Goal: Information Seeking & Learning: Learn about a topic

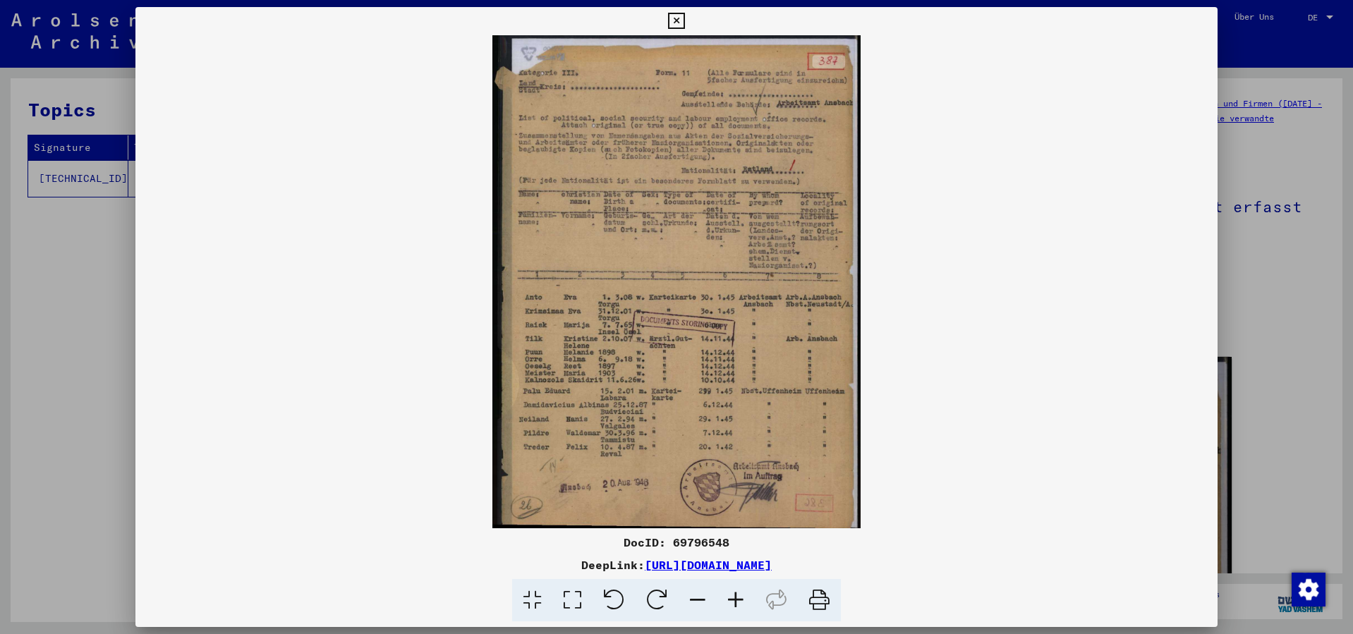
click at [742, 604] on icon at bounding box center [736, 600] width 38 height 43
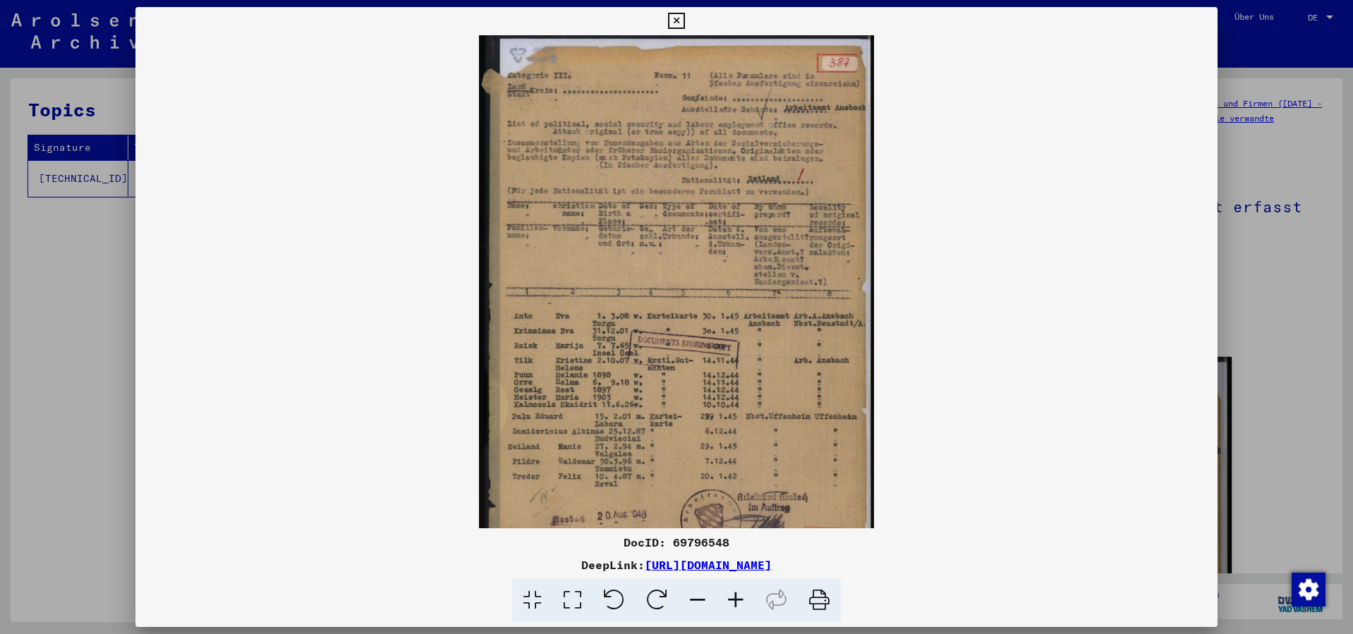
click at [741, 604] on icon at bounding box center [736, 600] width 38 height 43
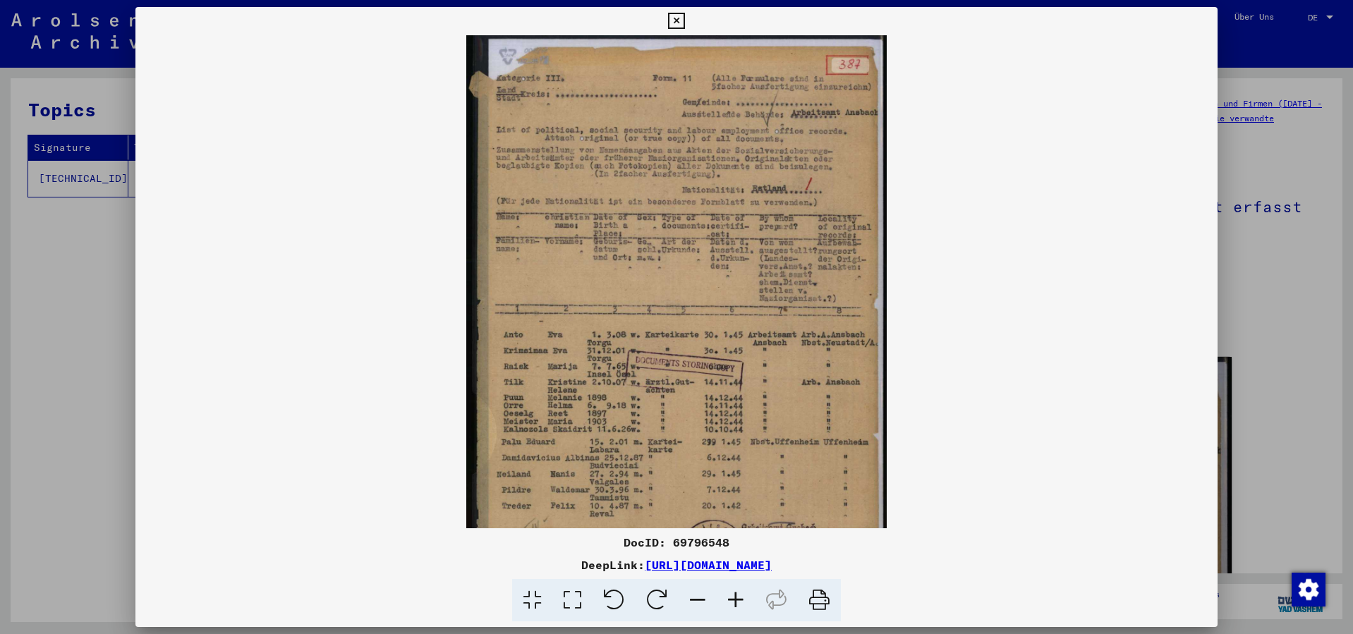
click at [741, 604] on icon at bounding box center [736, 600] width 38 height 43
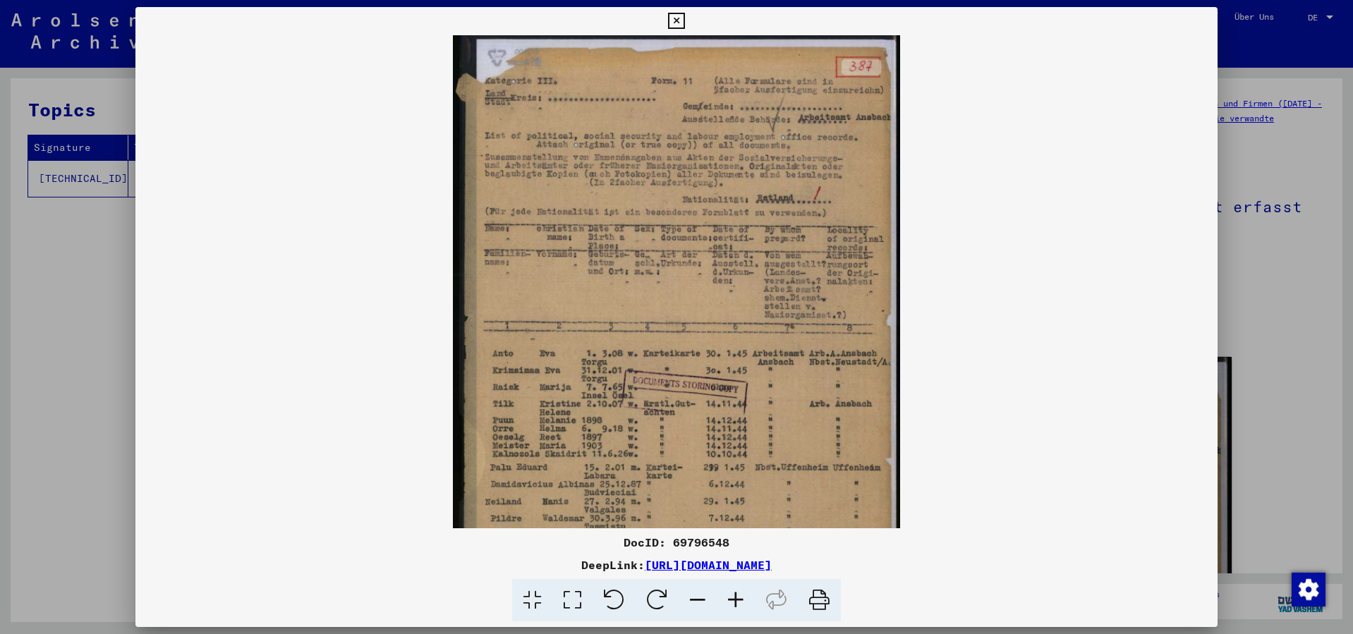
click at [741, 604] on icon at bounding box center [736, 600] width 38 height 43
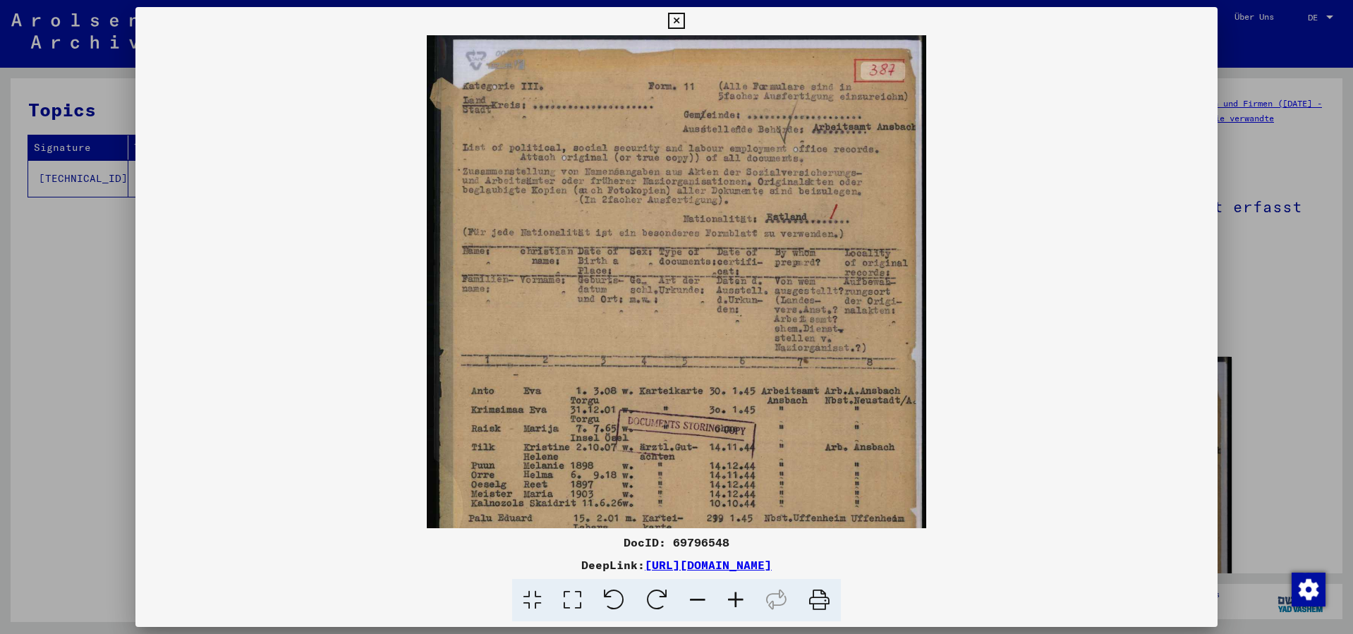
click at [741, 604] on icon at bounding box center [736, 600] width 38 height 43
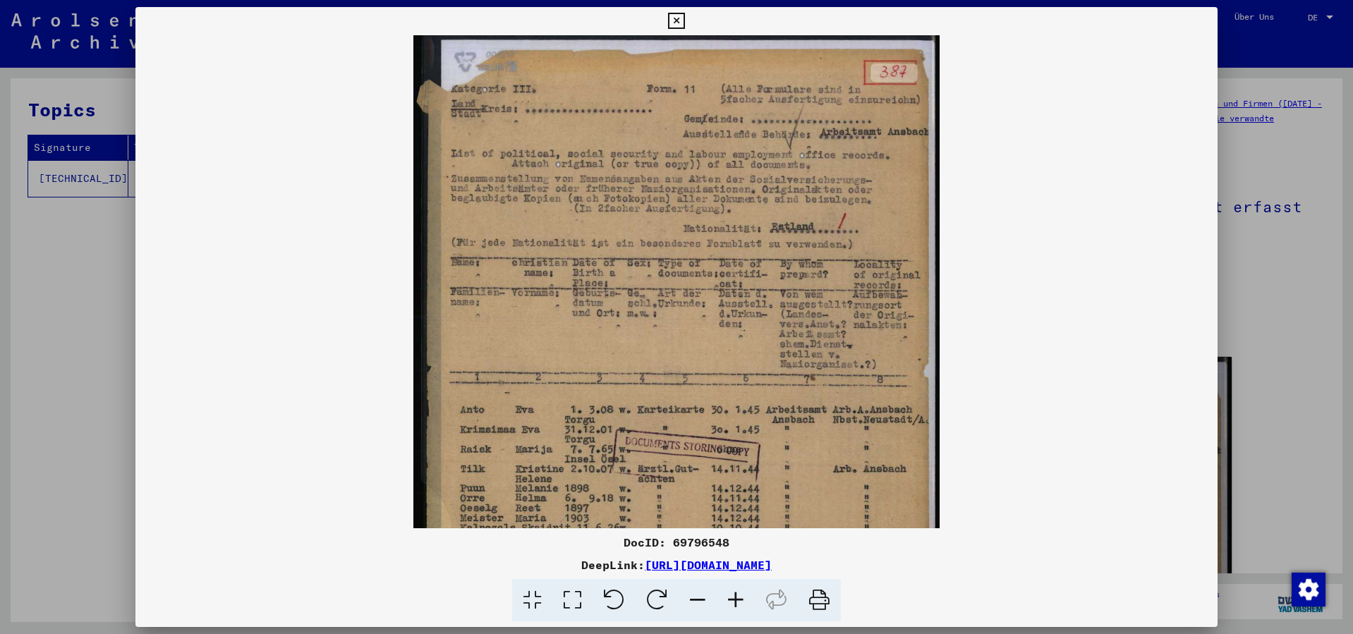
click at [741, 604] on icon at bounding box center [736, 600] width 38 height 43
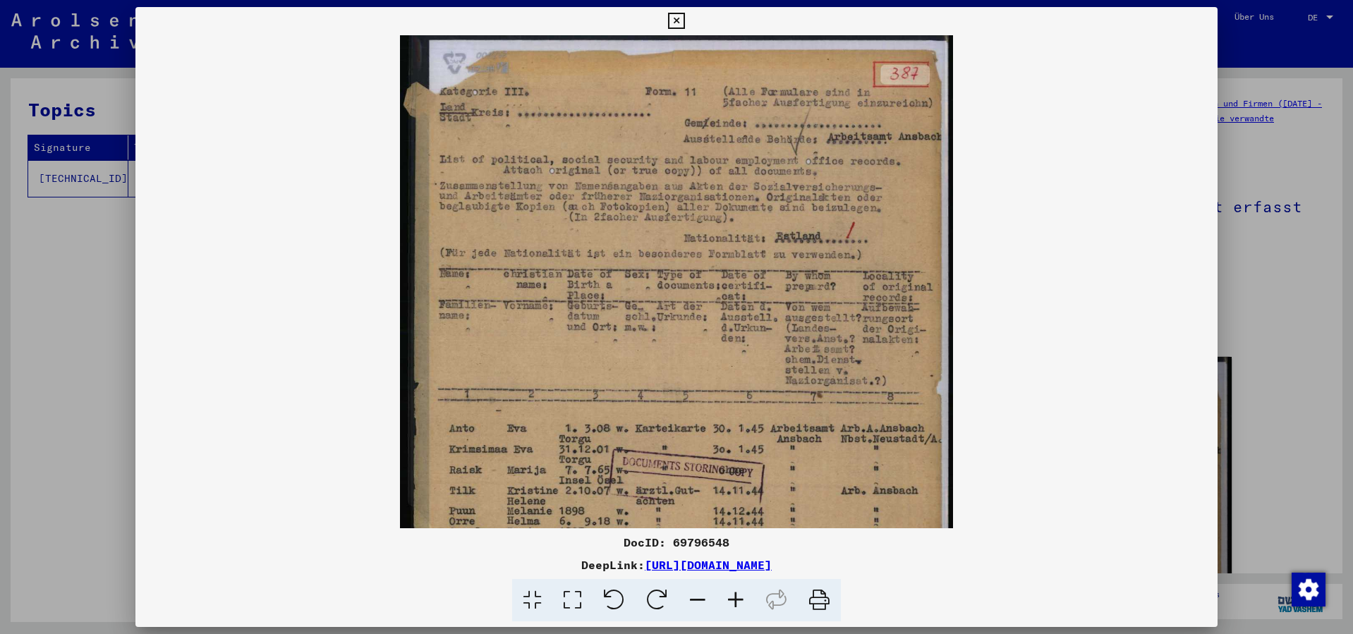
click at [741, 604] on icon at bounding box center [736, 600] width 38 height 43
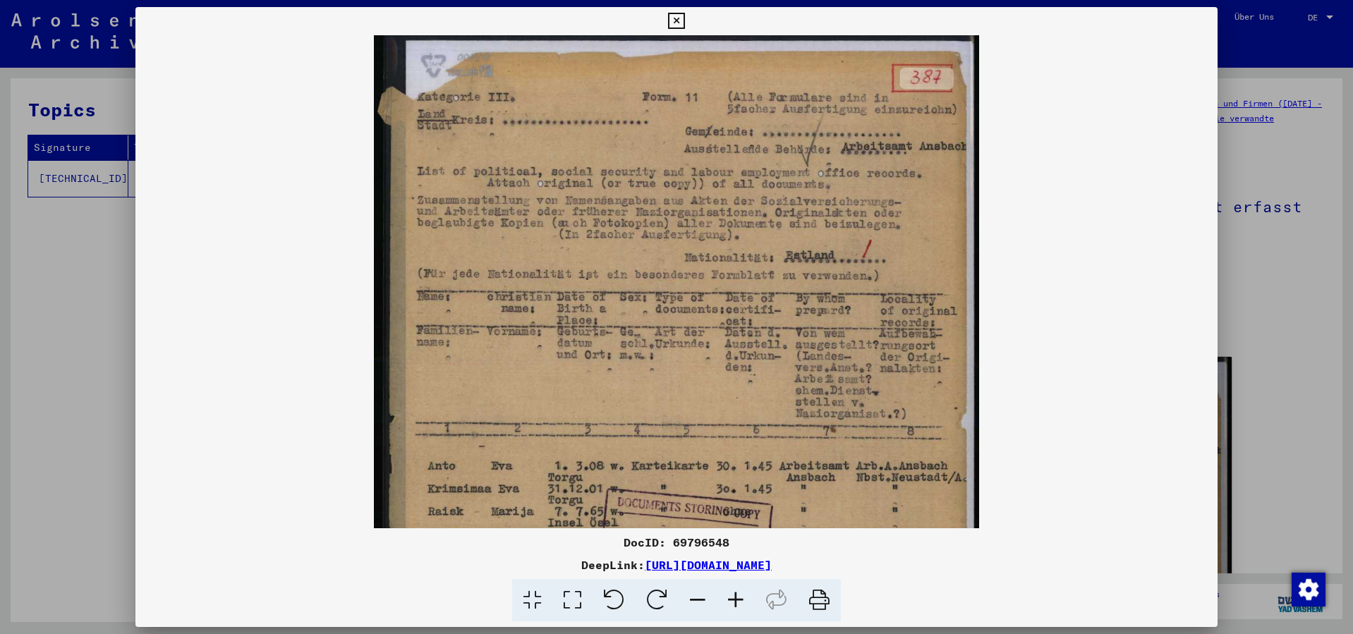
click at [741, 604] on icon at bounding box center [736, 600] width 38 height 43
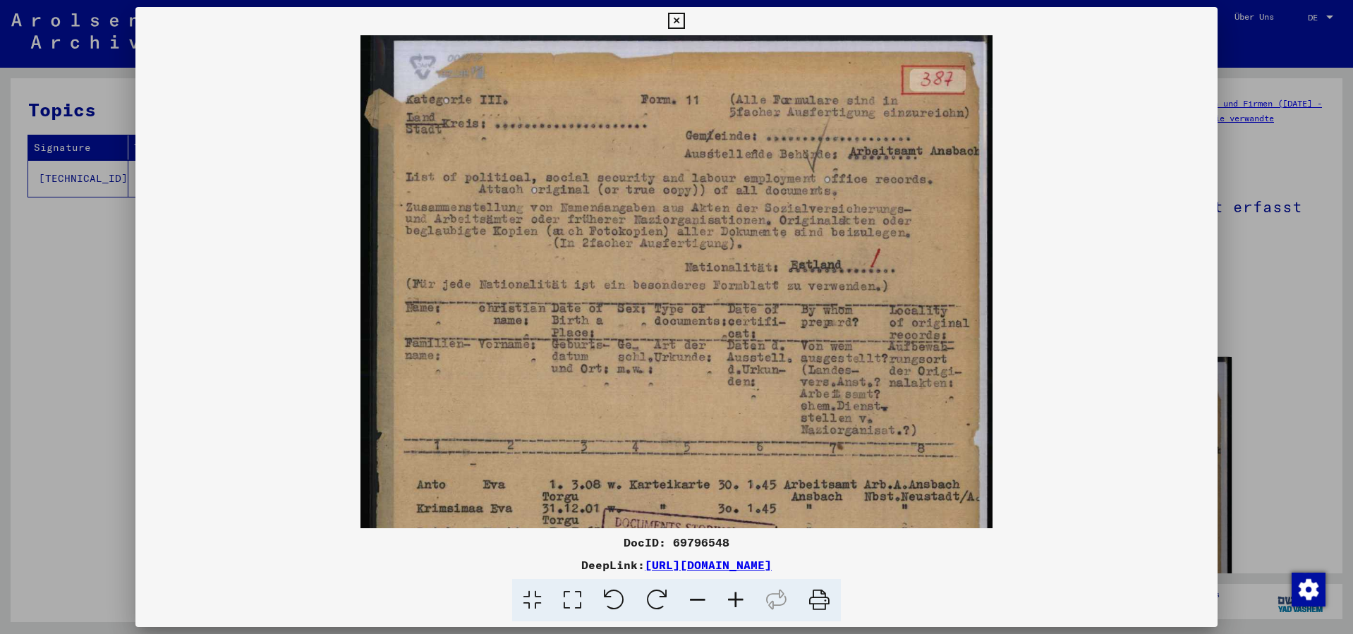
click at [741, 604] on icon at bounding box center [736, 600] width 38 height 43
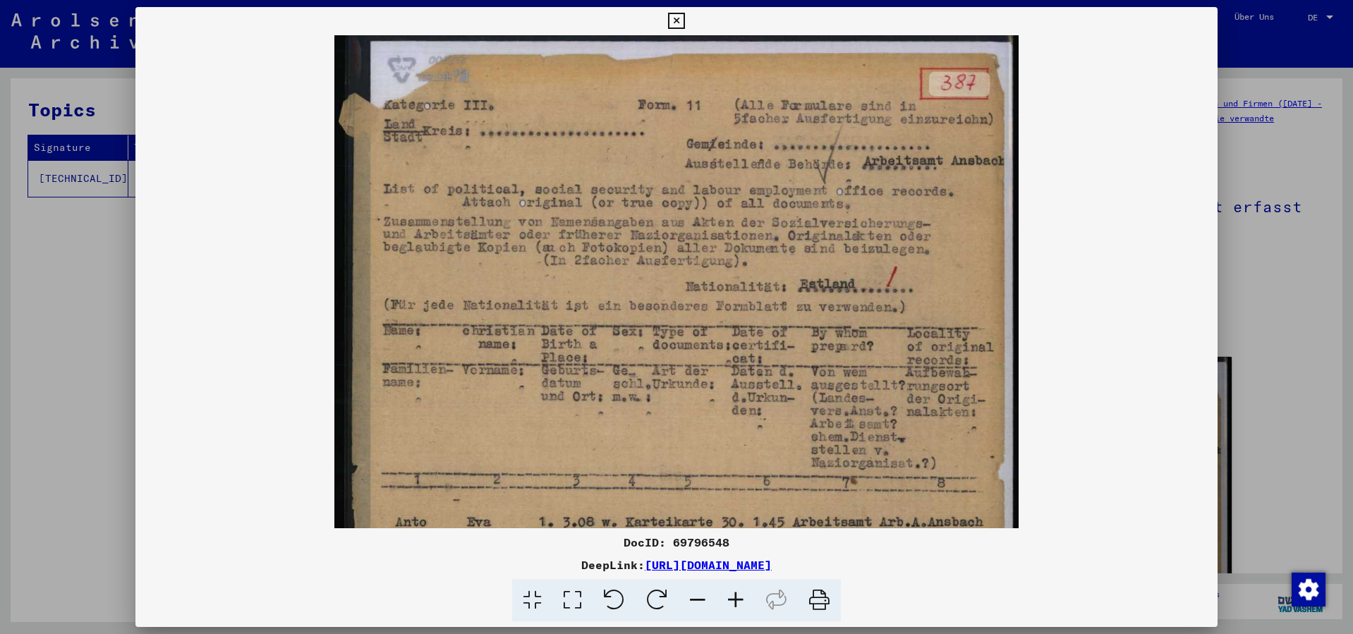
click at [740, 604] on icon at bounding box center [736, 600] width 38 height 43
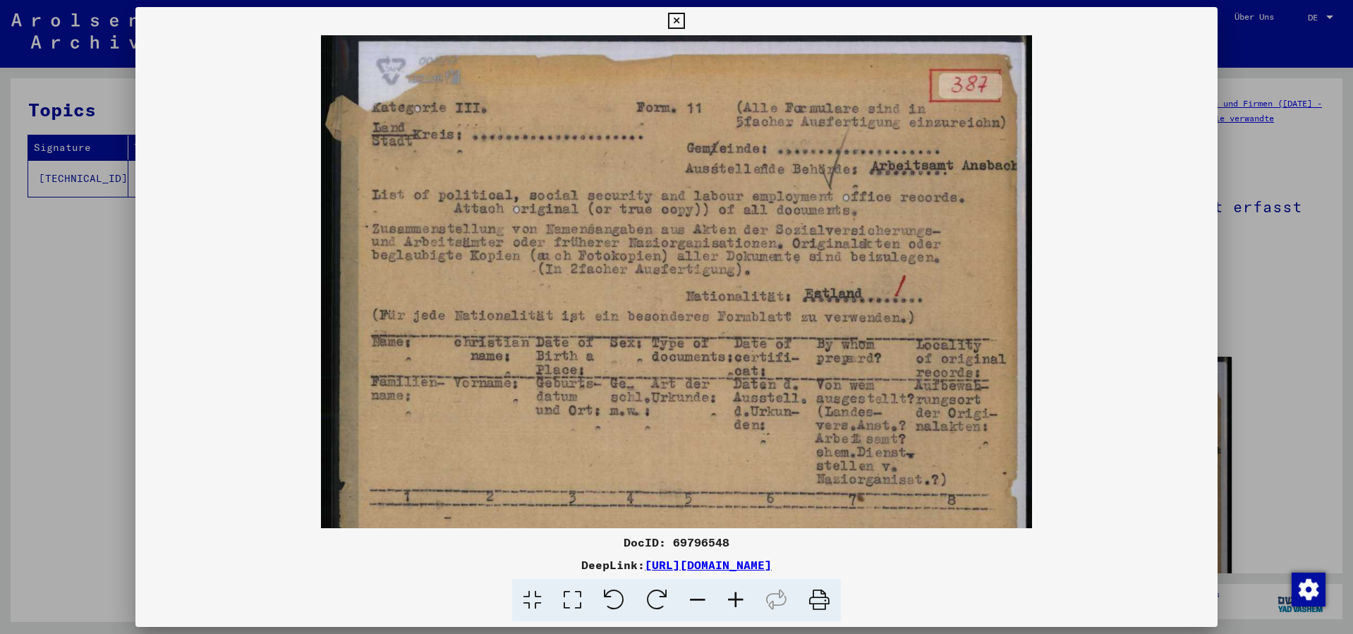
click at [740, 604] on icon at bounding box center [736, 600] width 38 height 43
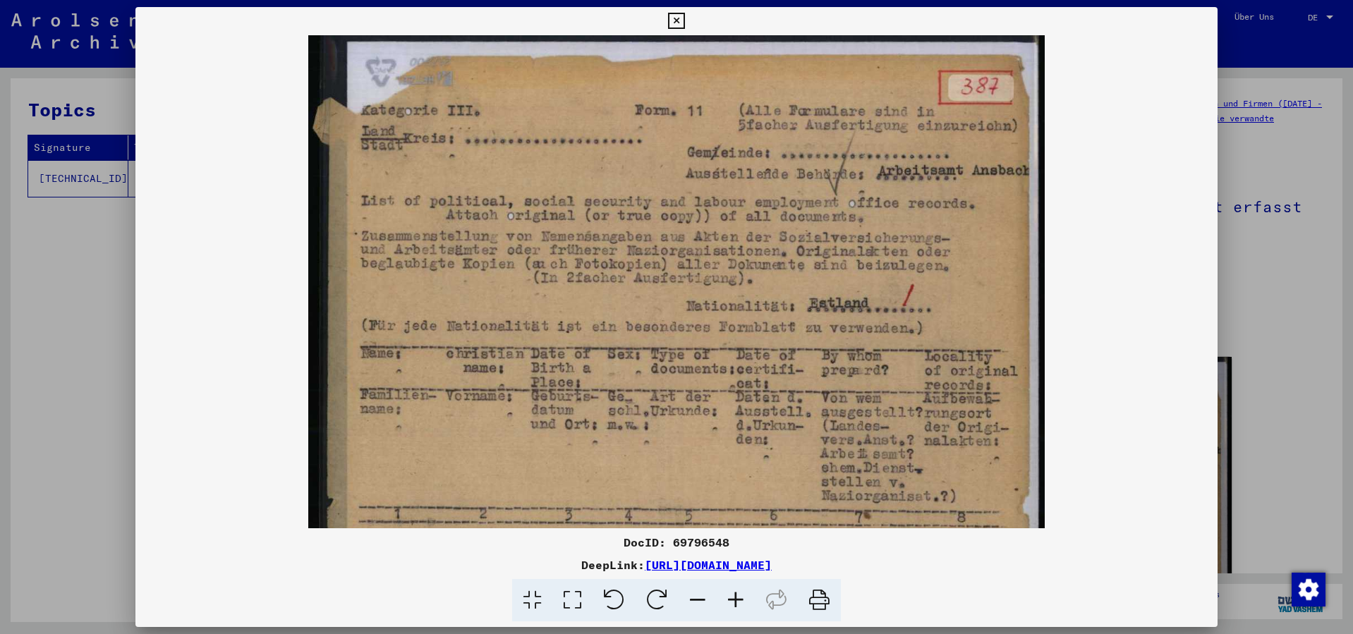
click at [740, 604] on icon at bounding box center [736, 600] width 38 height 43
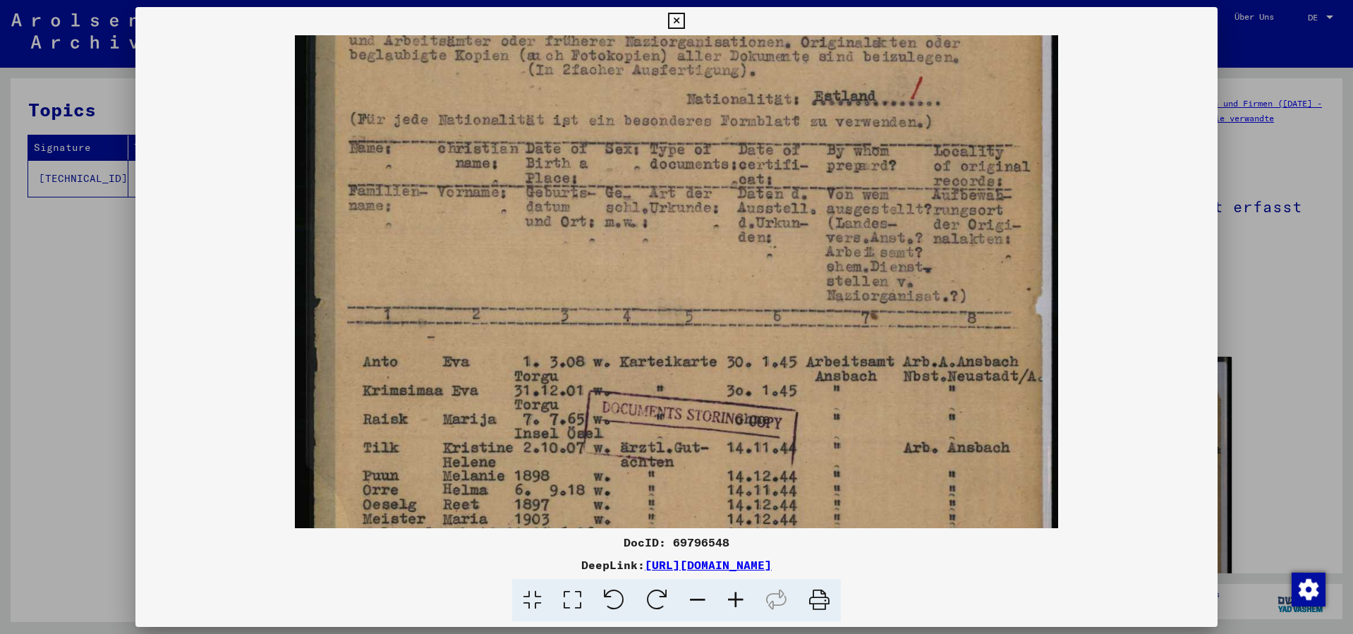
drag, startPoint x: 706, startPoint y: 409, endPoint x: 744, endPoint y: 184, distance: 228.2
click at [742, 188] on img at bounding box center [676, 330] width 763 height 1022
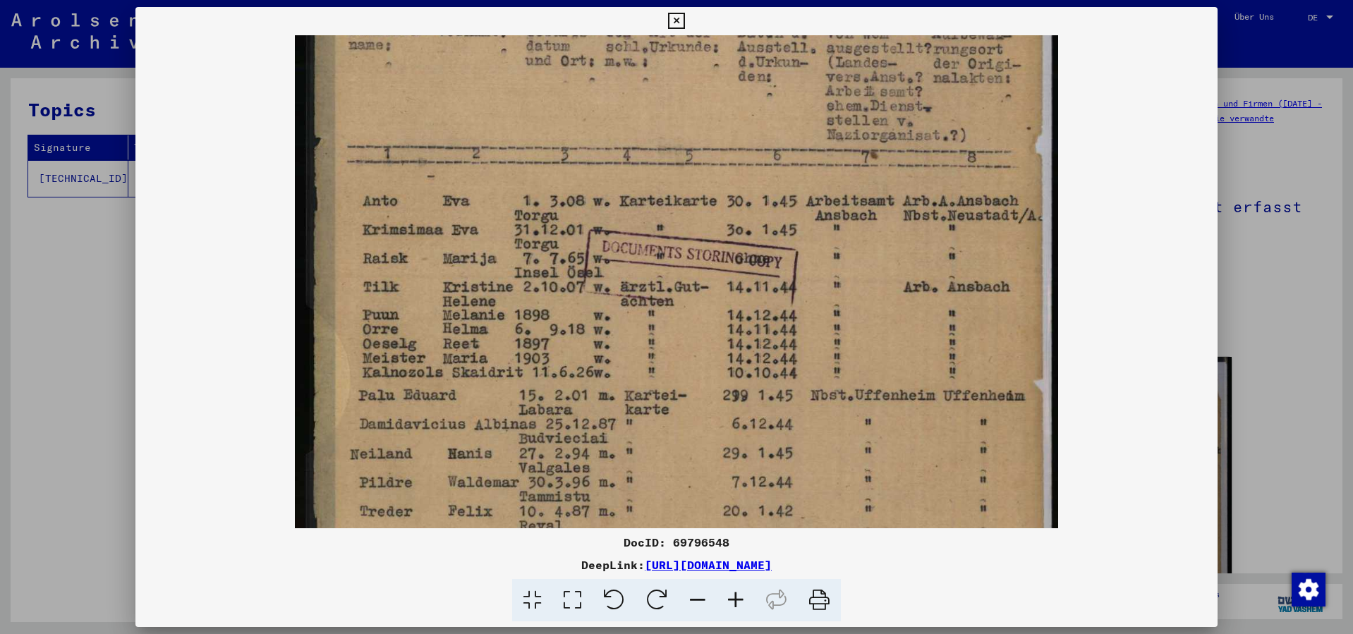
drag, startPoint x: 754, startPoint y: 372, endPoint x: 765, endPoint y: 216, distance: 156.3
click at [765, 216] on img at bounding box center [676, 169] width 763 height 1022
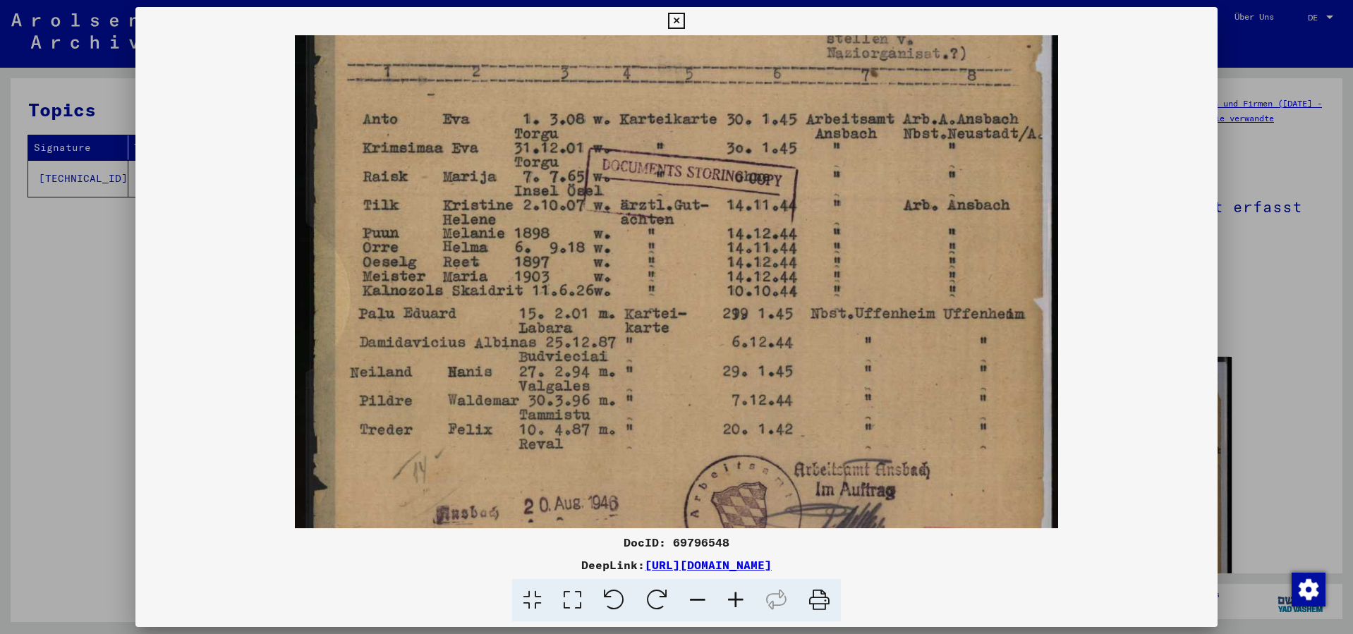
scroll to position [492, 0]
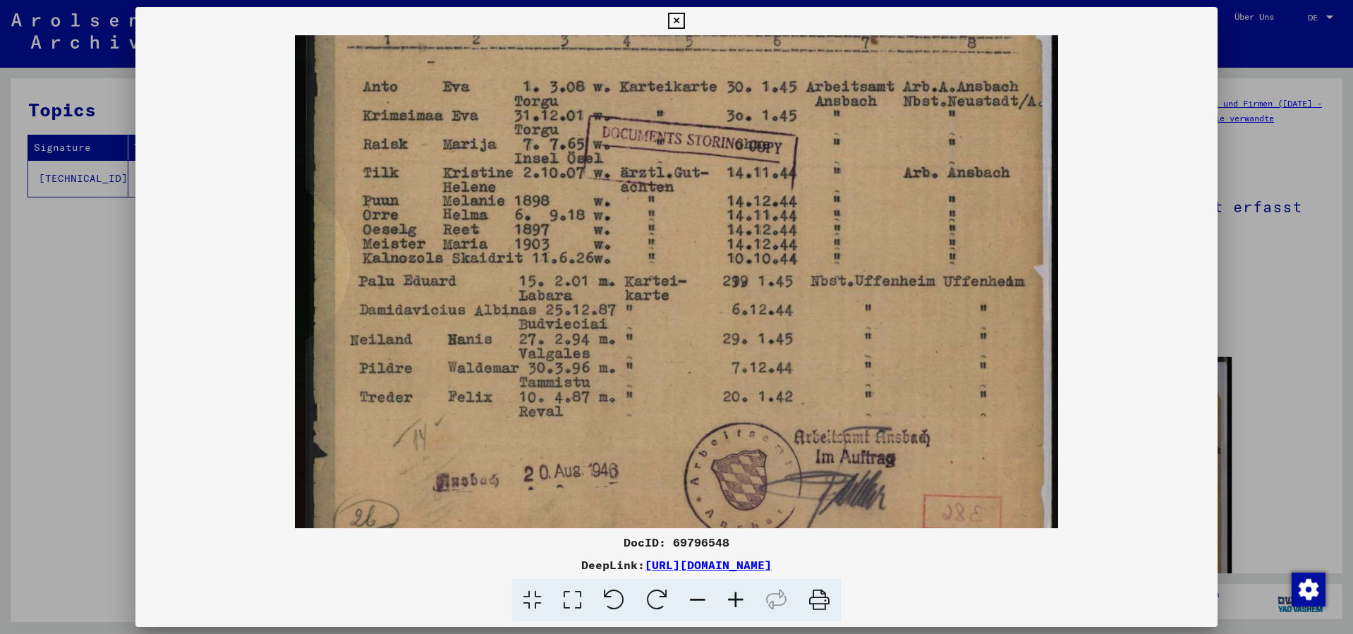
drag, startPoint x: 757, startPoint y: 354, endPoint x: 764, endPoint y: 241, distance: 113.1
click at [764, 241] on img at bounding box center [676, 55] width 763 height 1022
click at [680, 22] on icon at bounding box center [676, 21] width 16 height 17
